Goal: Information Seeking & Learning: Learn about a topic

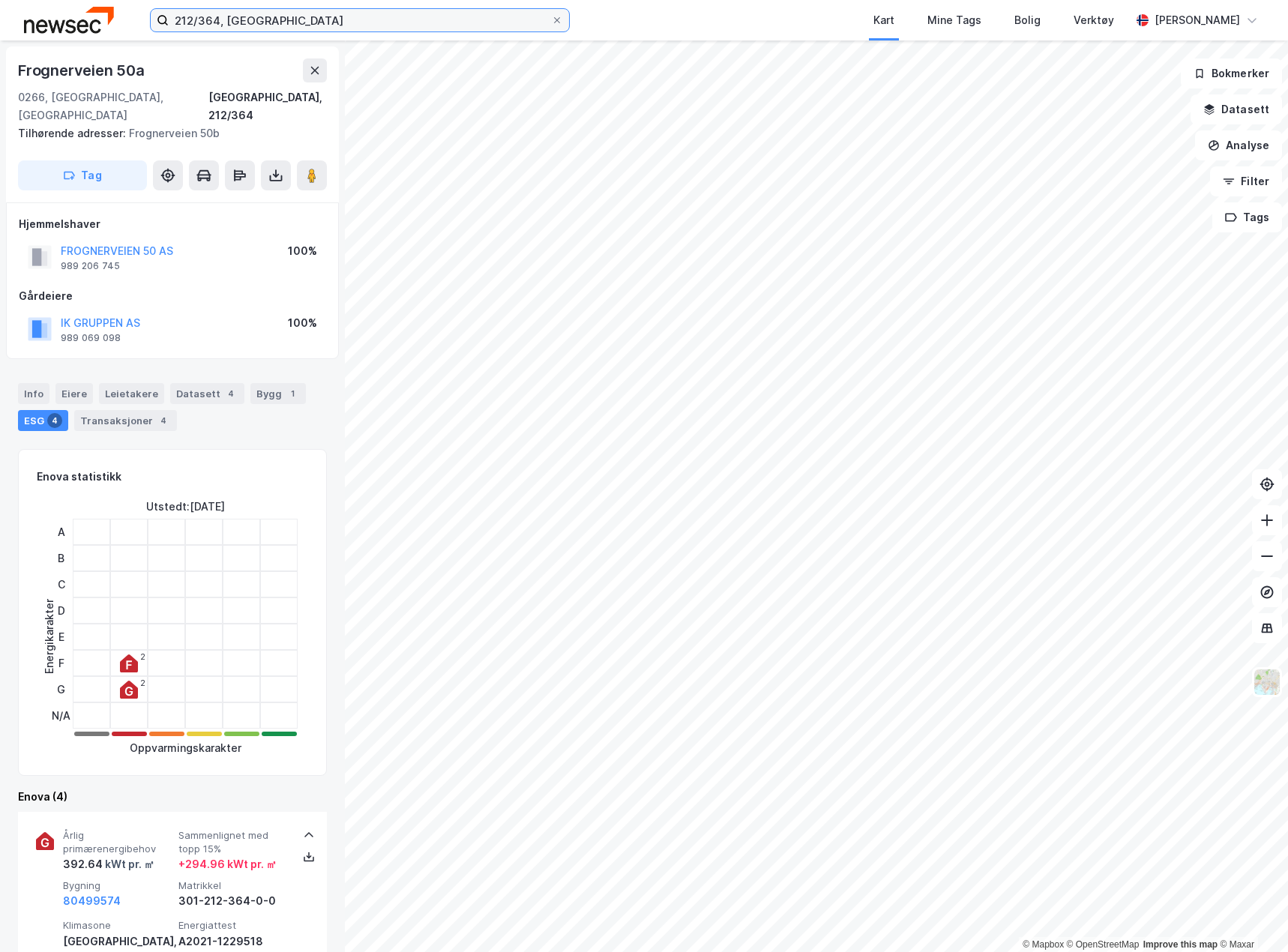
click at [203, 20] on input "212/364, [GEOGRAPHIC_DATA]" at bounding box center [360, 20] width 382 height 23
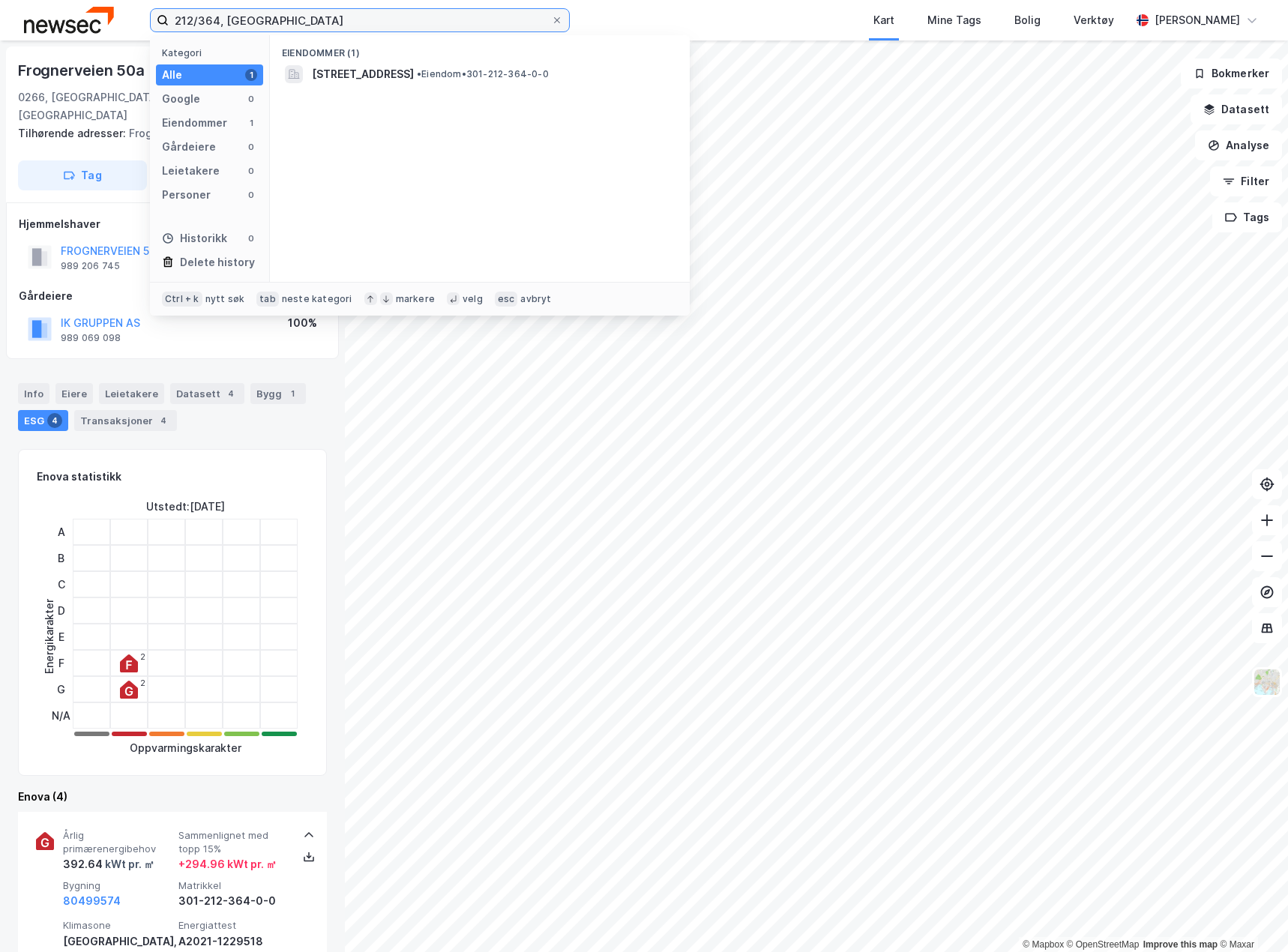
click at [203, 20] on input "212/364, [GEOGRAPHIC_DATA]" at bounding box center [360, 20] width 382 height 23
type input "212/275, [GEOGRAPHIC_DATA]"
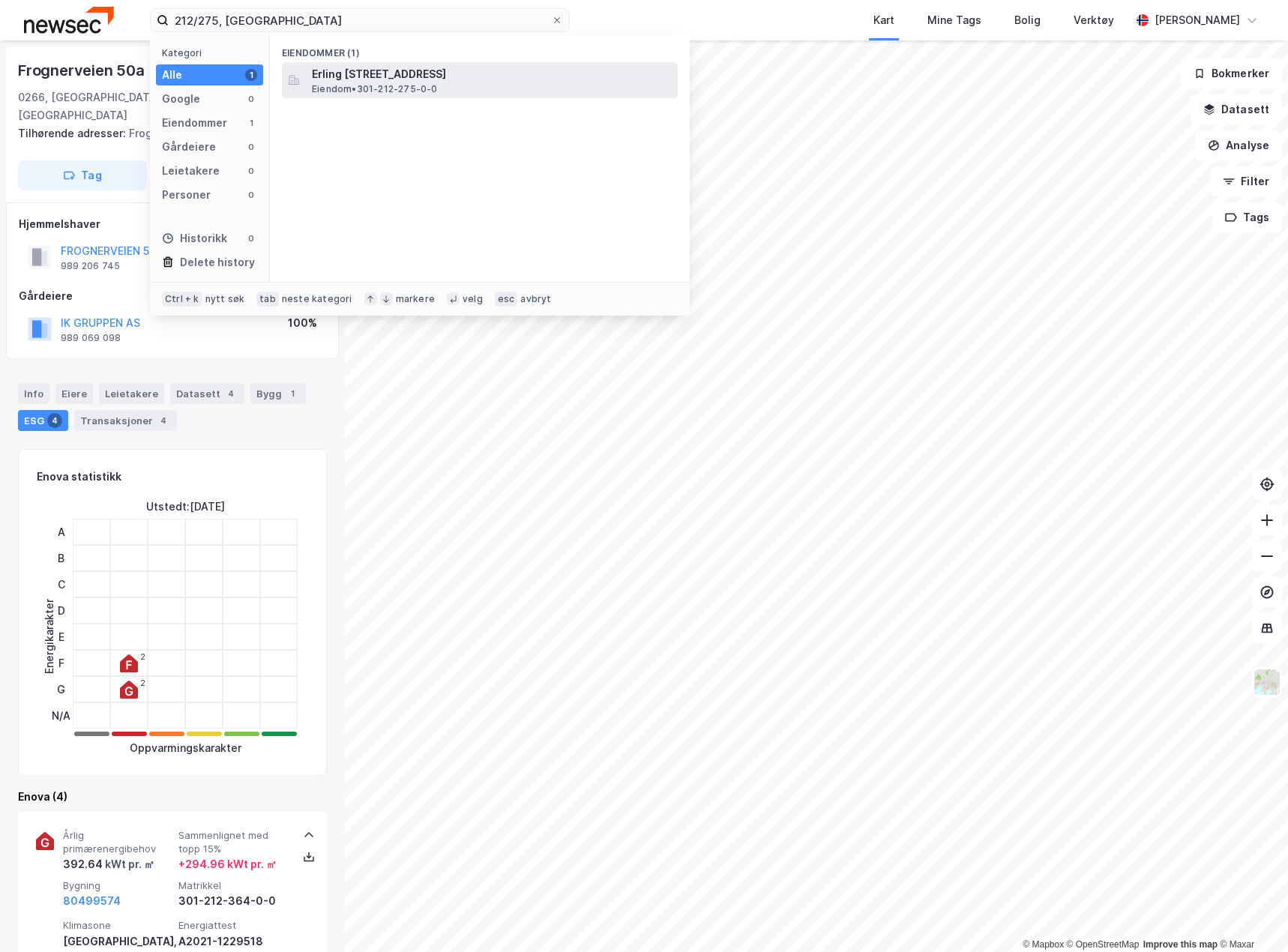
click at [349, 68] on span "Erling [STREET_ADDRESS]" at bounding box center [491, 74] width 360 height 18
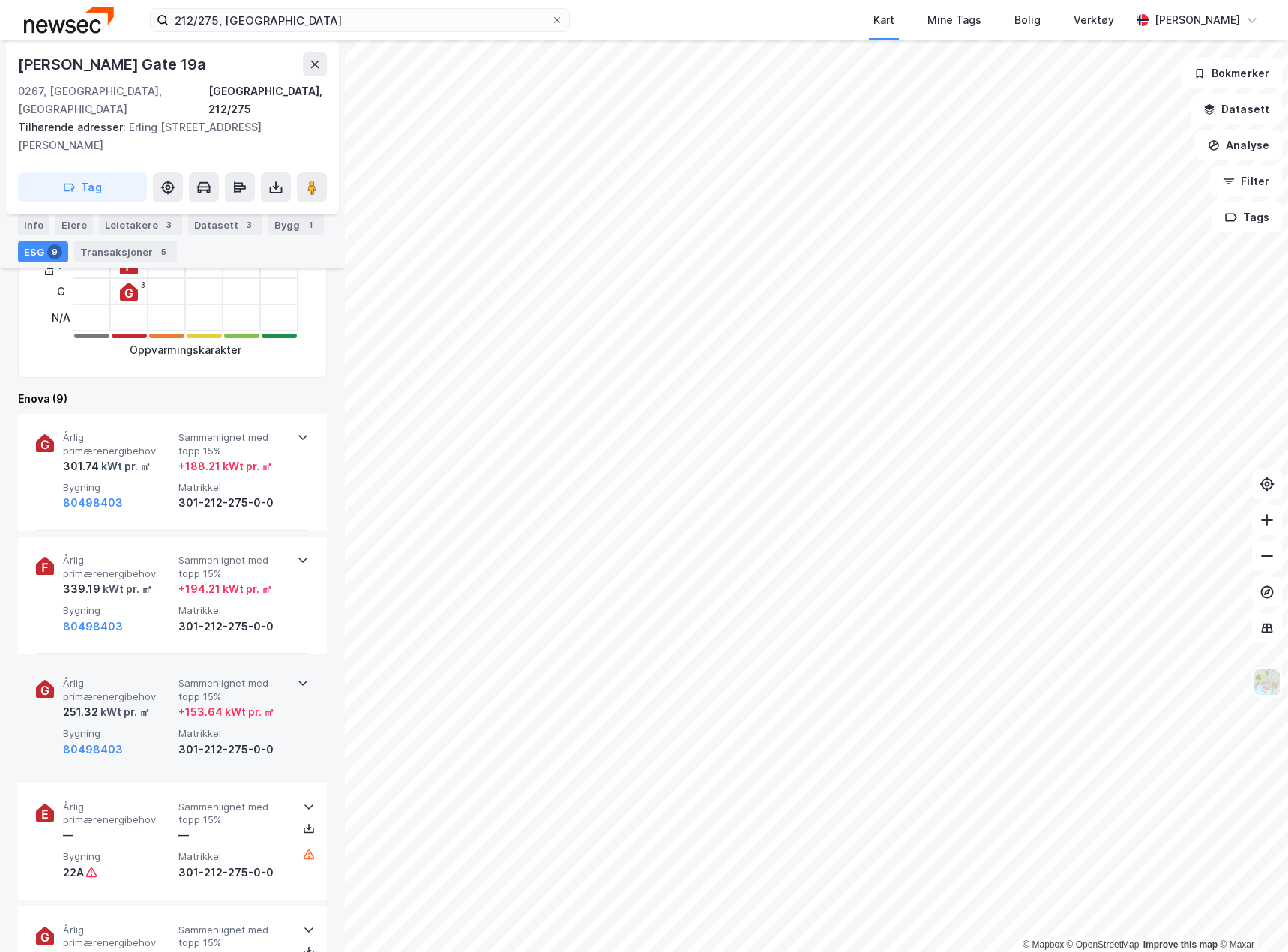
scroll to position [450, 0]
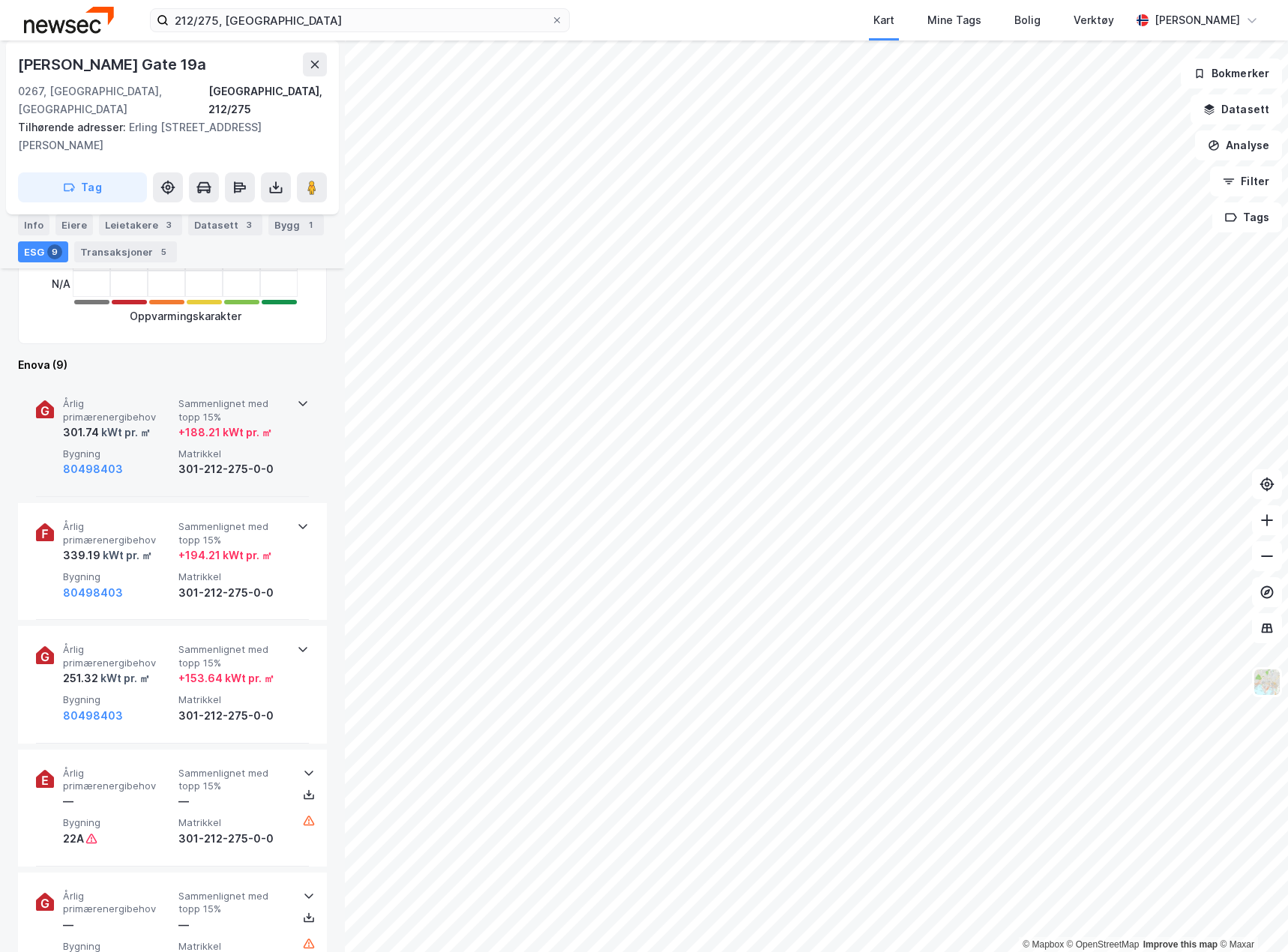
click at [304, 445] on div "Årlig primærenergibehov 301.74 kWt pr. ㎡ Sammenlignet med [PERSON_NAME] 15% + 1…" at bounding box center [172, 438] width 308 height 117
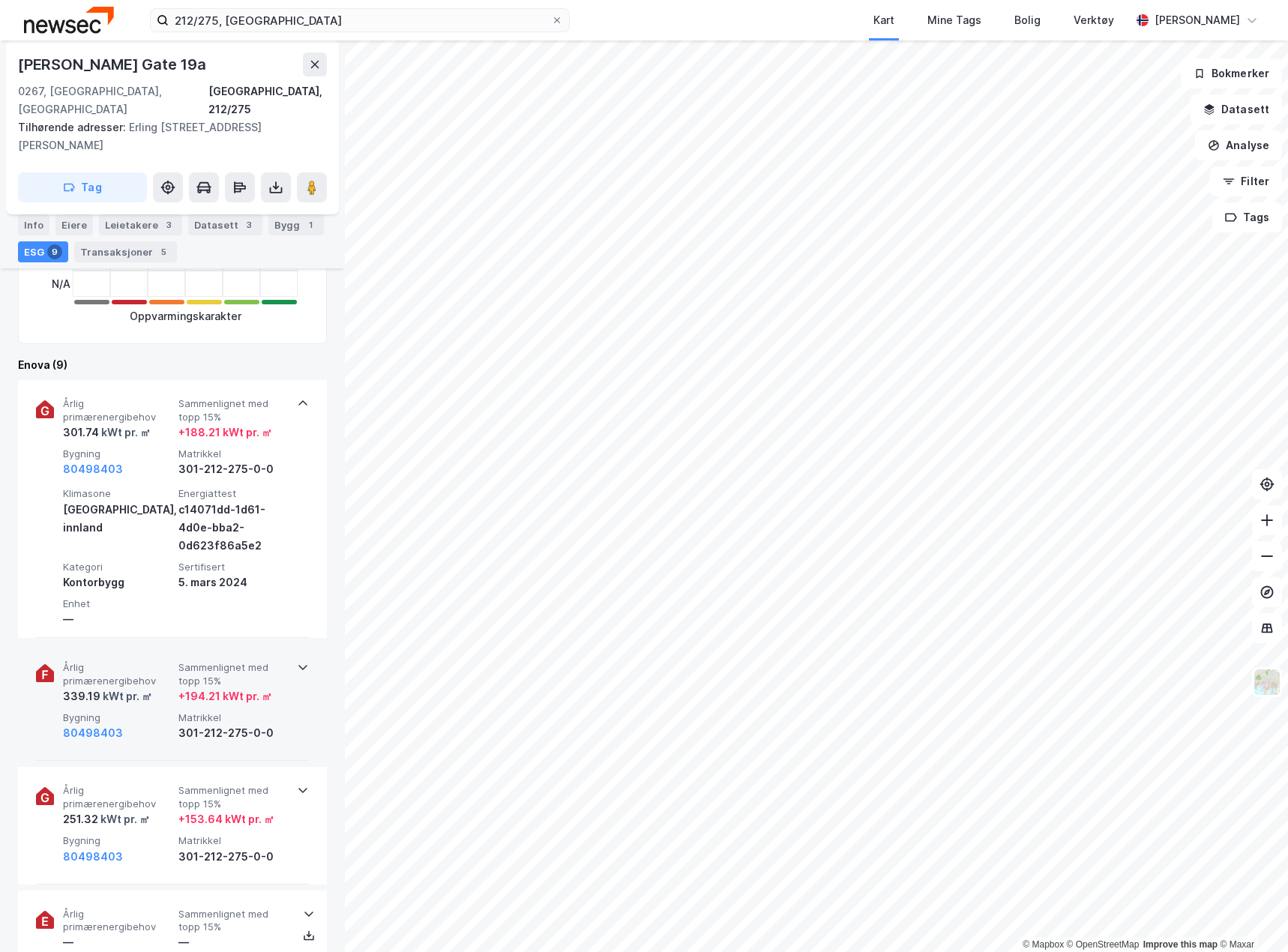
click at [293, 702] on div "Årlig primærenergibehov 339.19 kWt pr. ㎡ Sammenlignet med [PERSON_NAME] 15% + 1…" at bounding box center [173, 703] width 273 height 117
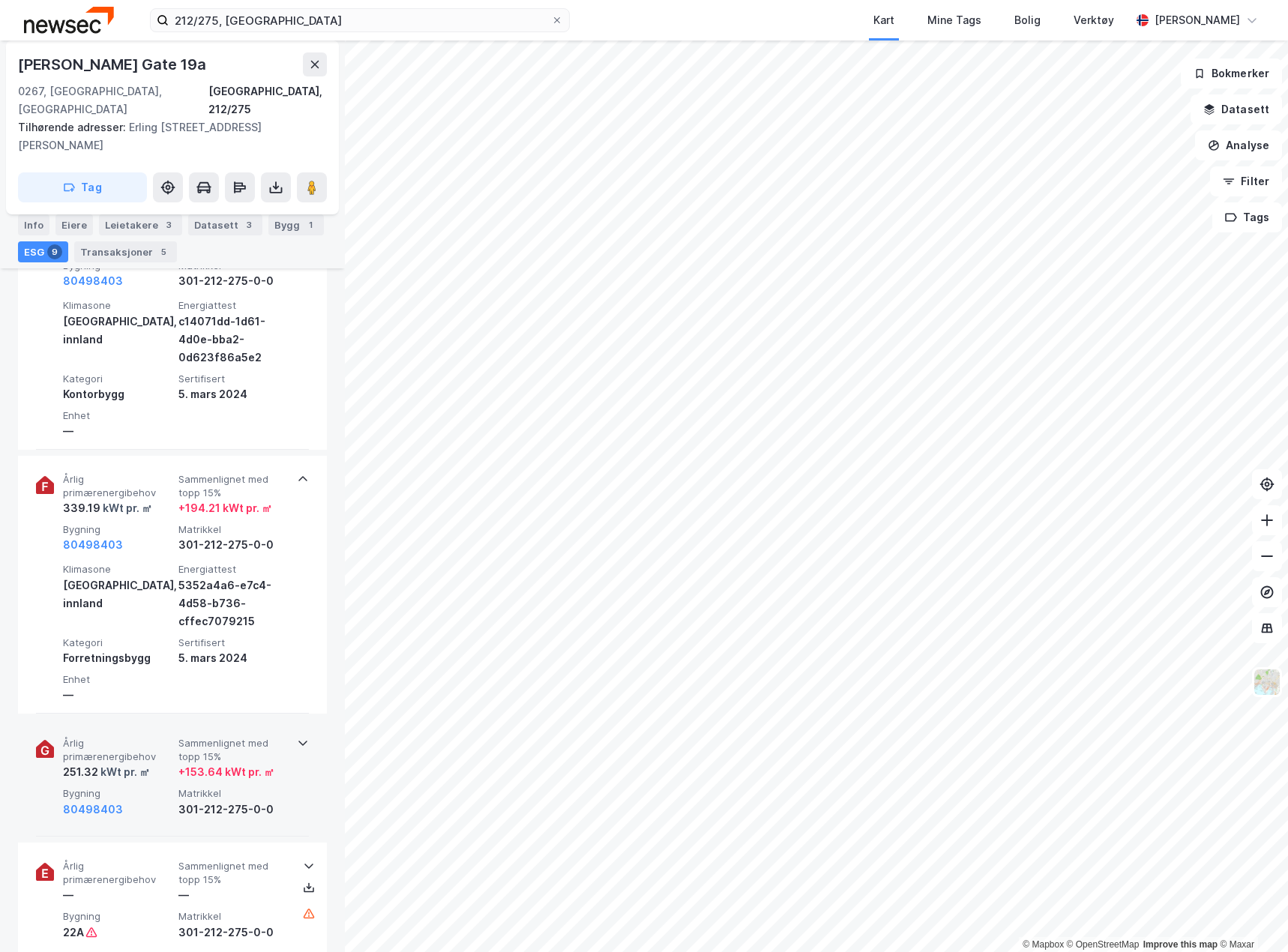
scroll to position [675, 0]
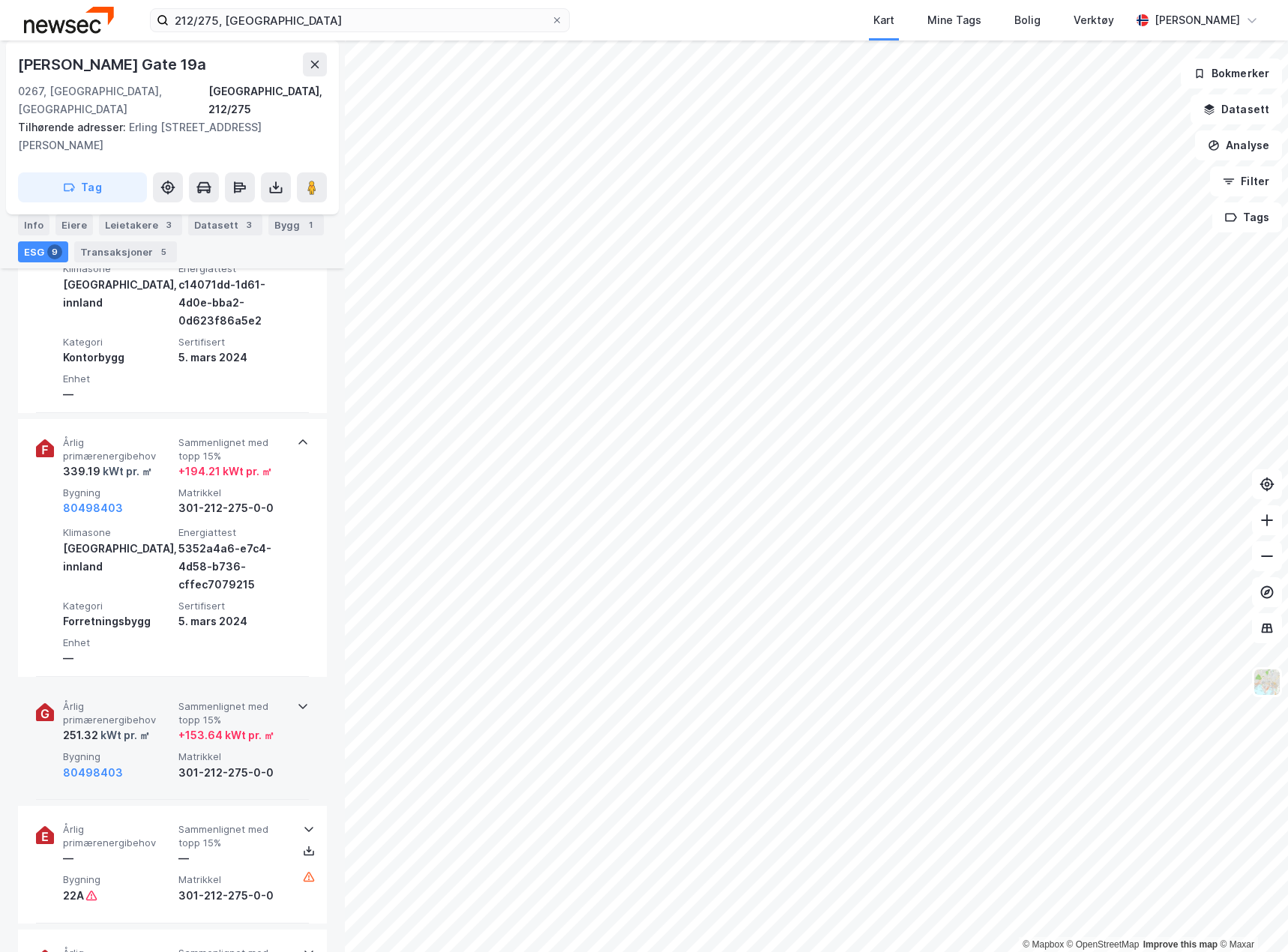
click at [289, 743] on div "Årlig primærenergibehov 251.32 kWt pr. ㎡ Sammenlignet med [PERSON_NAME] 15% + 1…" at bounding box center [173, 742] width 273 height 117
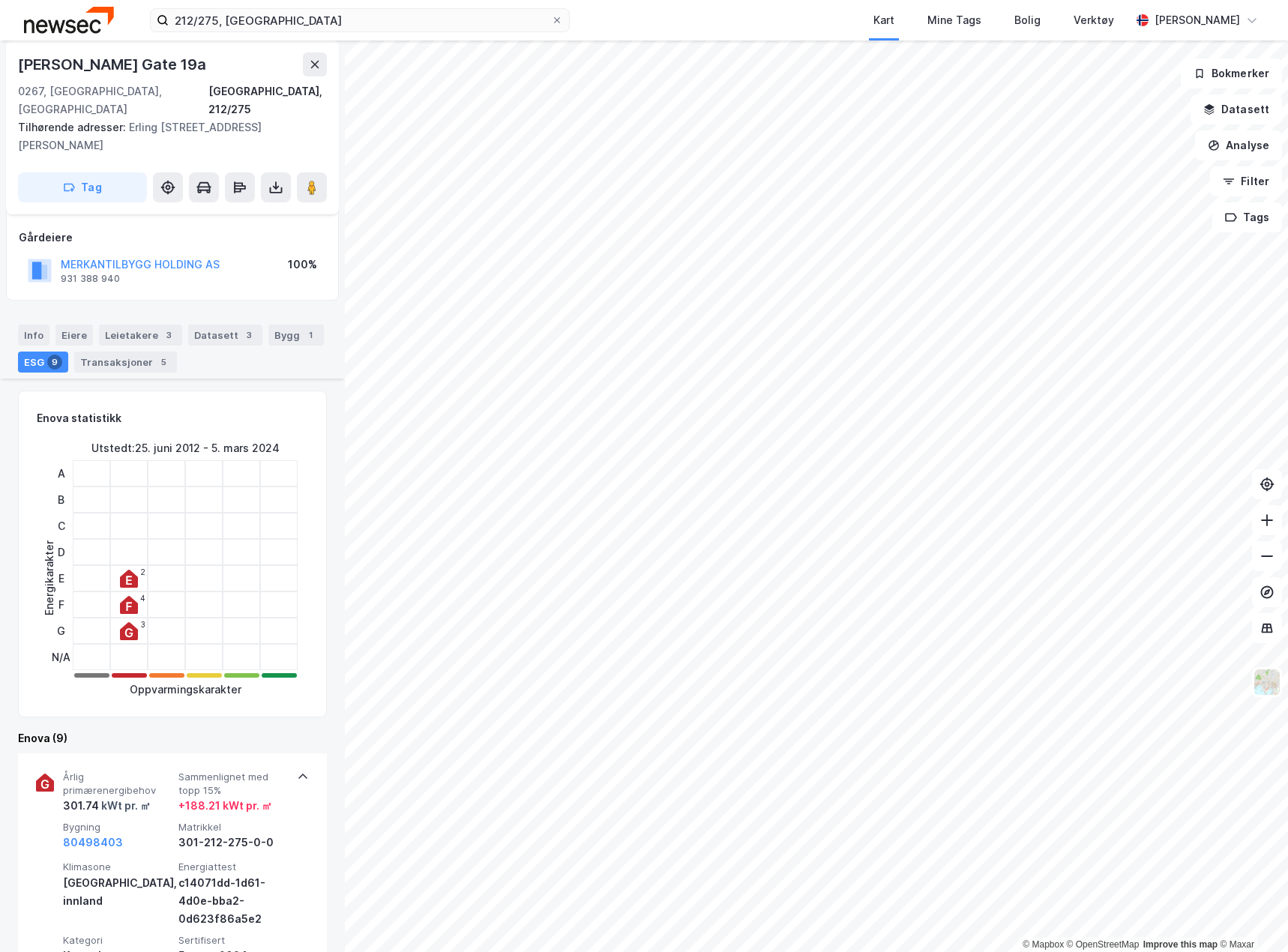
scroll to position [0, 0]
